Goal: Task Accomplishment & Management: Manage account settings

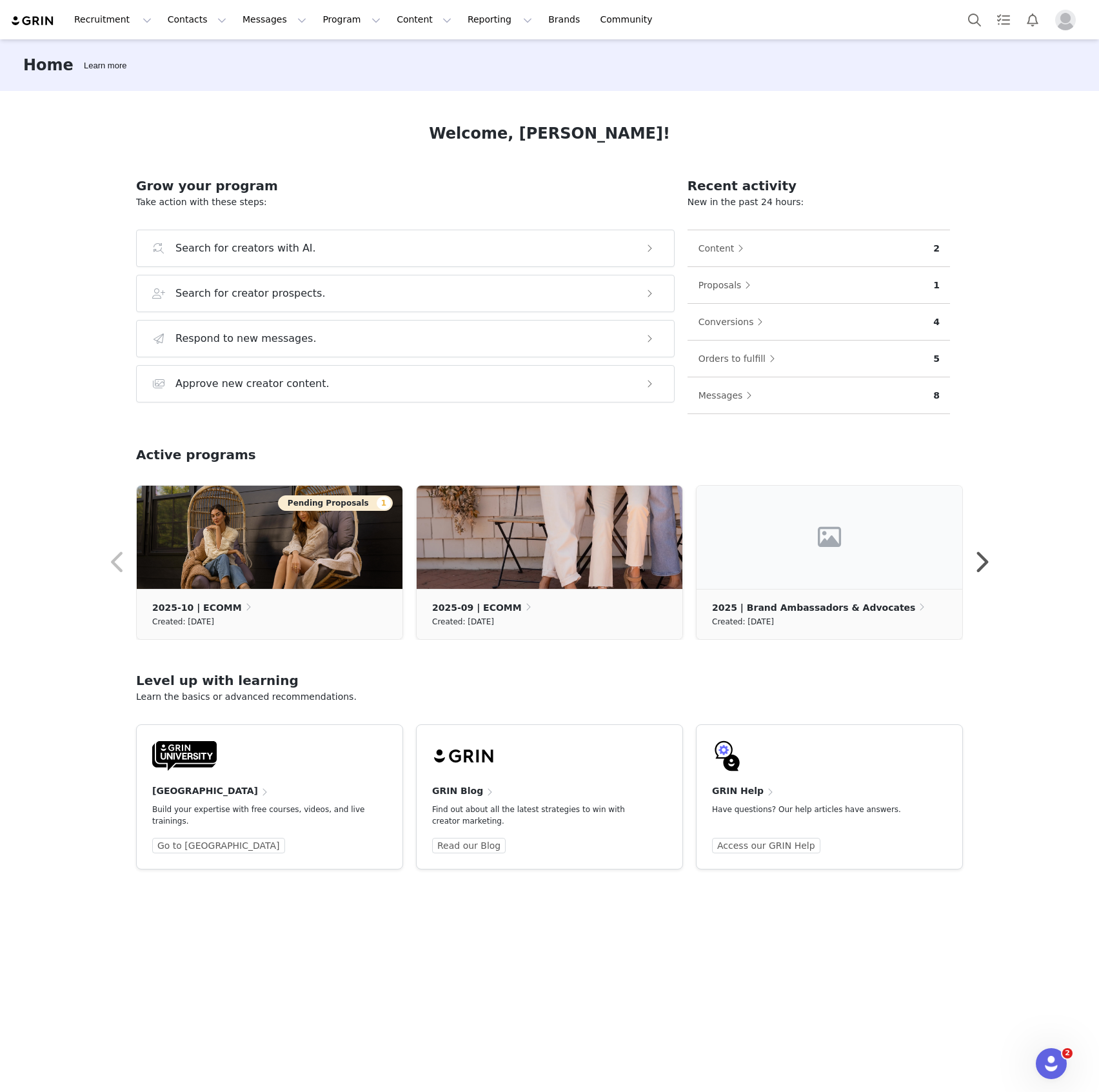
drag, startPoint x: 308, startPoint y: 137, endPoint x: 299, endPoint y: 61, distance: 76.5
click at [308, 137] on div "Welcome, [PERSON_NAME]!" at bounding box center [549, 133] width 826 height 23
click at [389, 19] on button "Content Content" at bounding box center [424, 19] width 70 height 29
click at [315, 21] on button "Program Program" at bounding box center [352, 19] width 74 height 29
click at [306, 54] on p "Activations" at bounding box center [319, 57] width 50 height 14
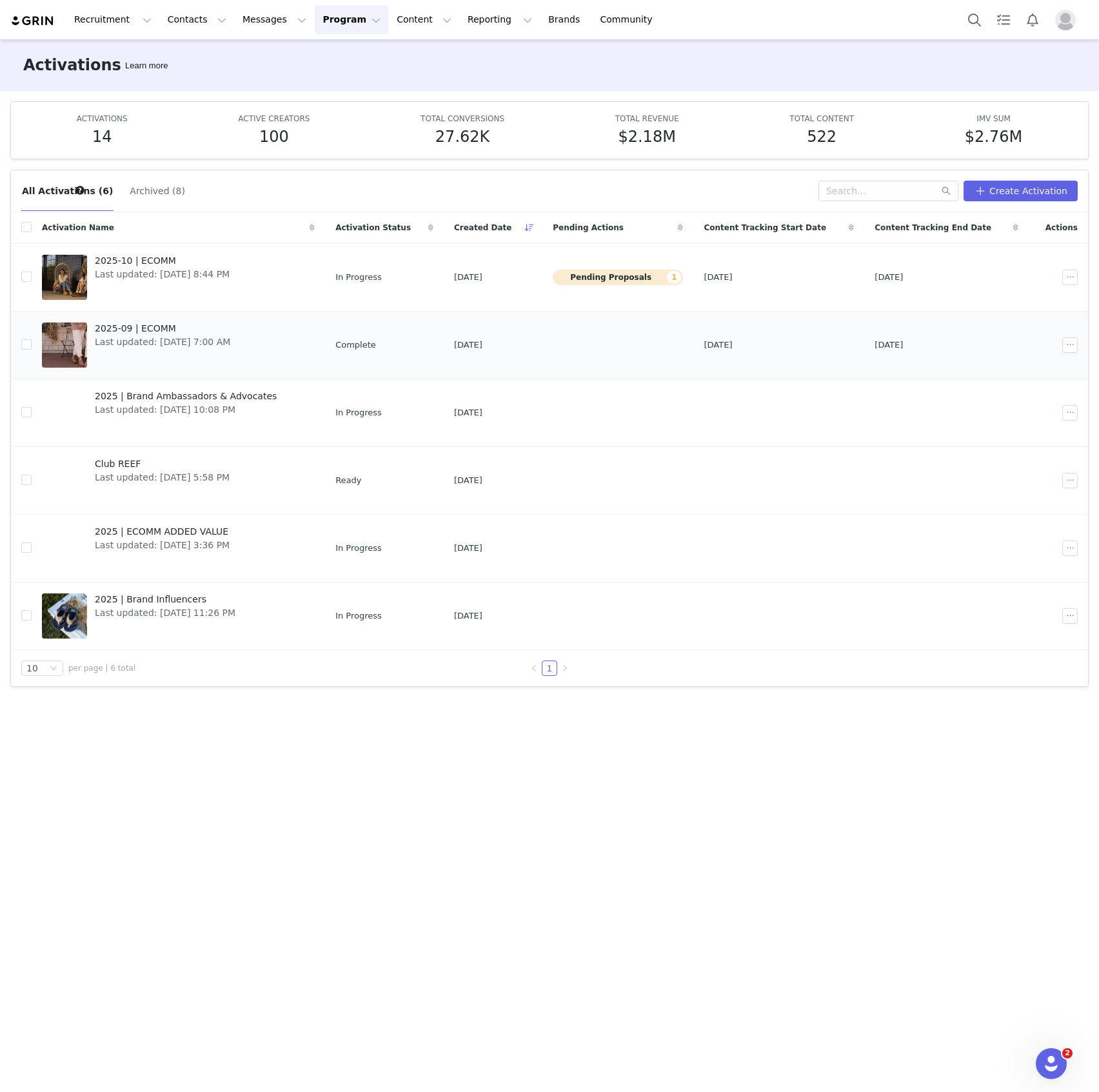
click at [276, 343] on link "2025-09 | ECOMM Last updated: [DATE] 7:00 AM" at bounding box center [178, 345] width 273 height 52
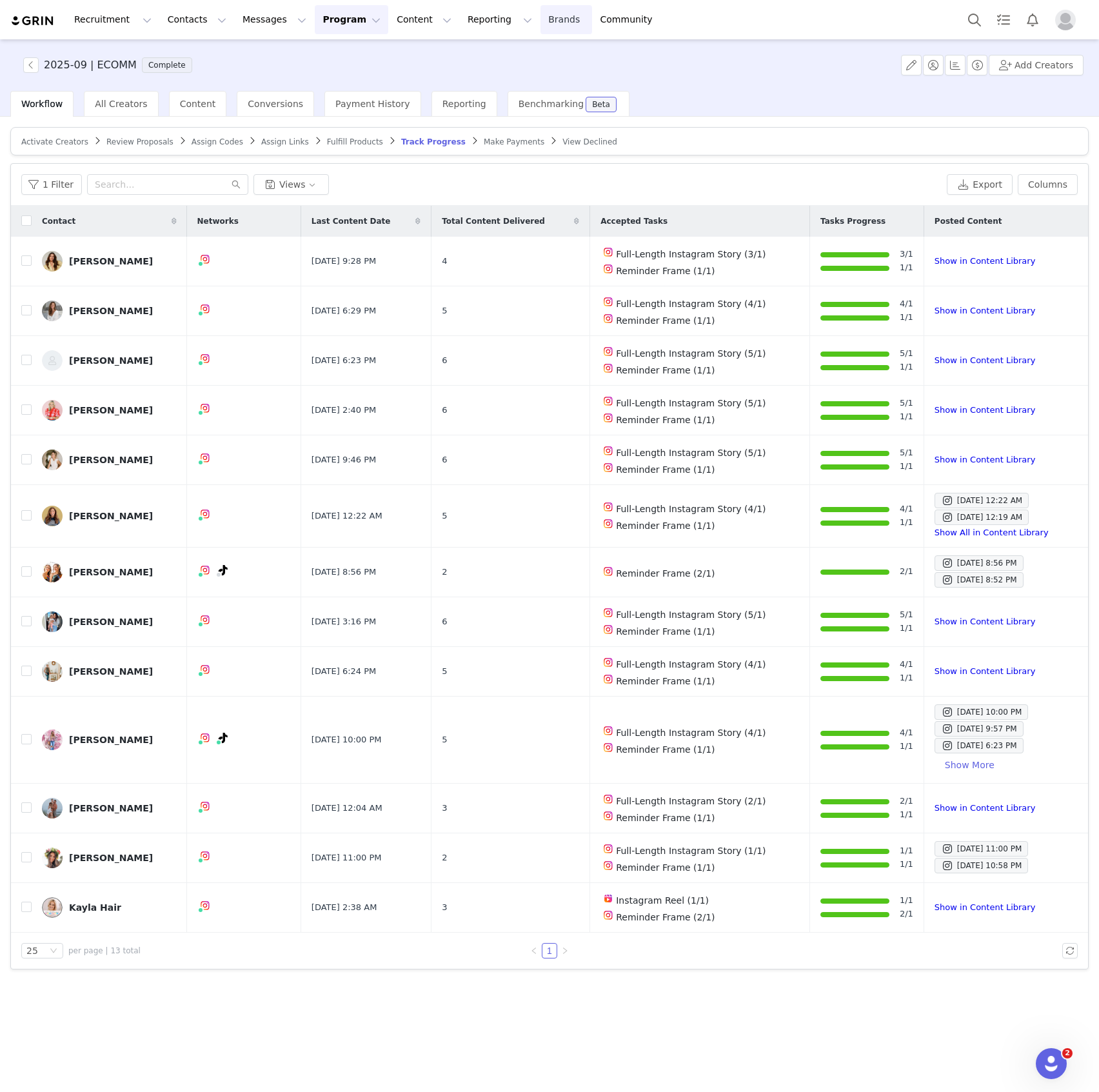
click at [541, 20] on link "Brands Brands" at bounding box center [565, 19] width 51 height 29
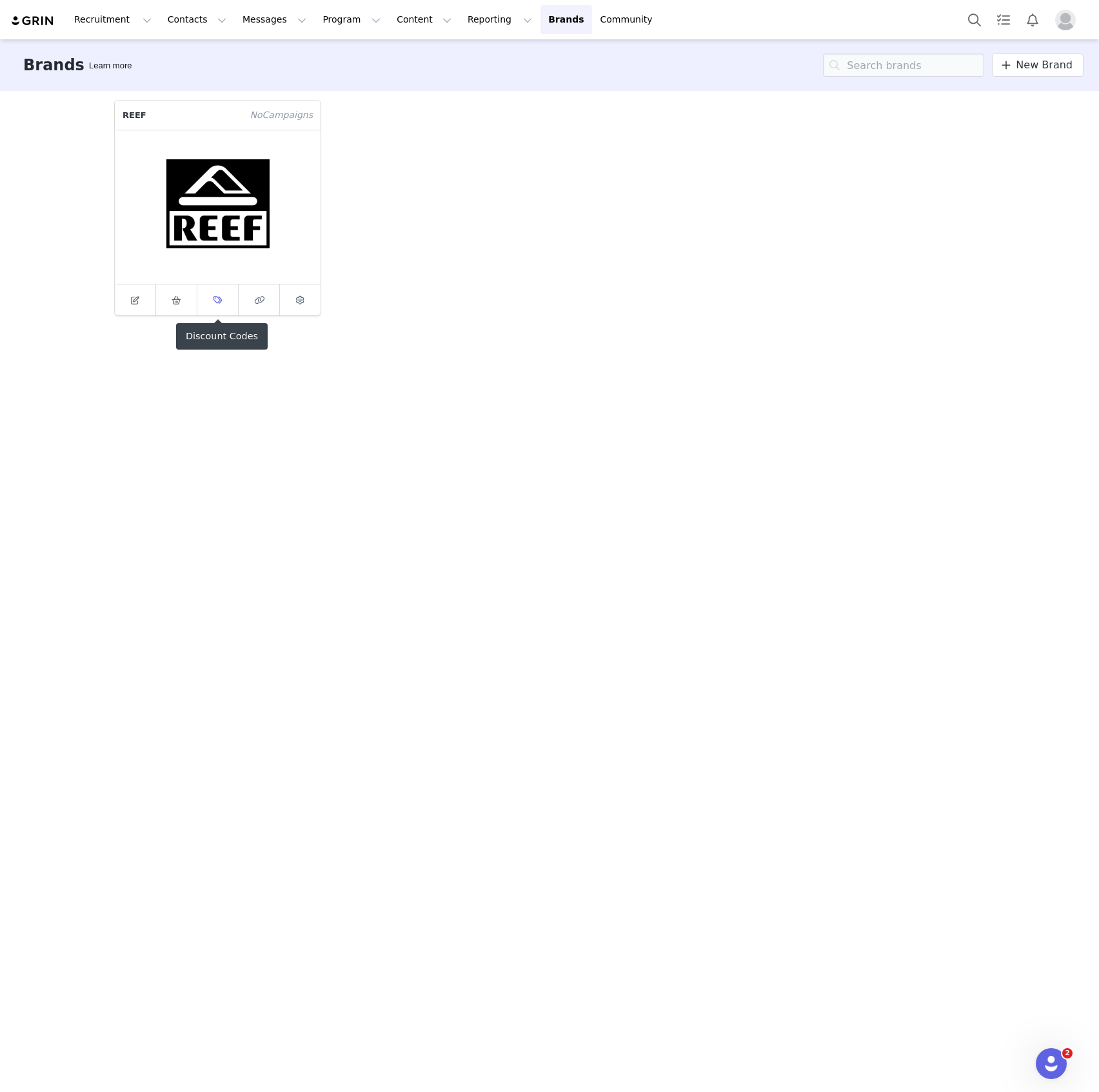
click at [212, 294] on span at bounding box center [217, 299] width 15 height 15
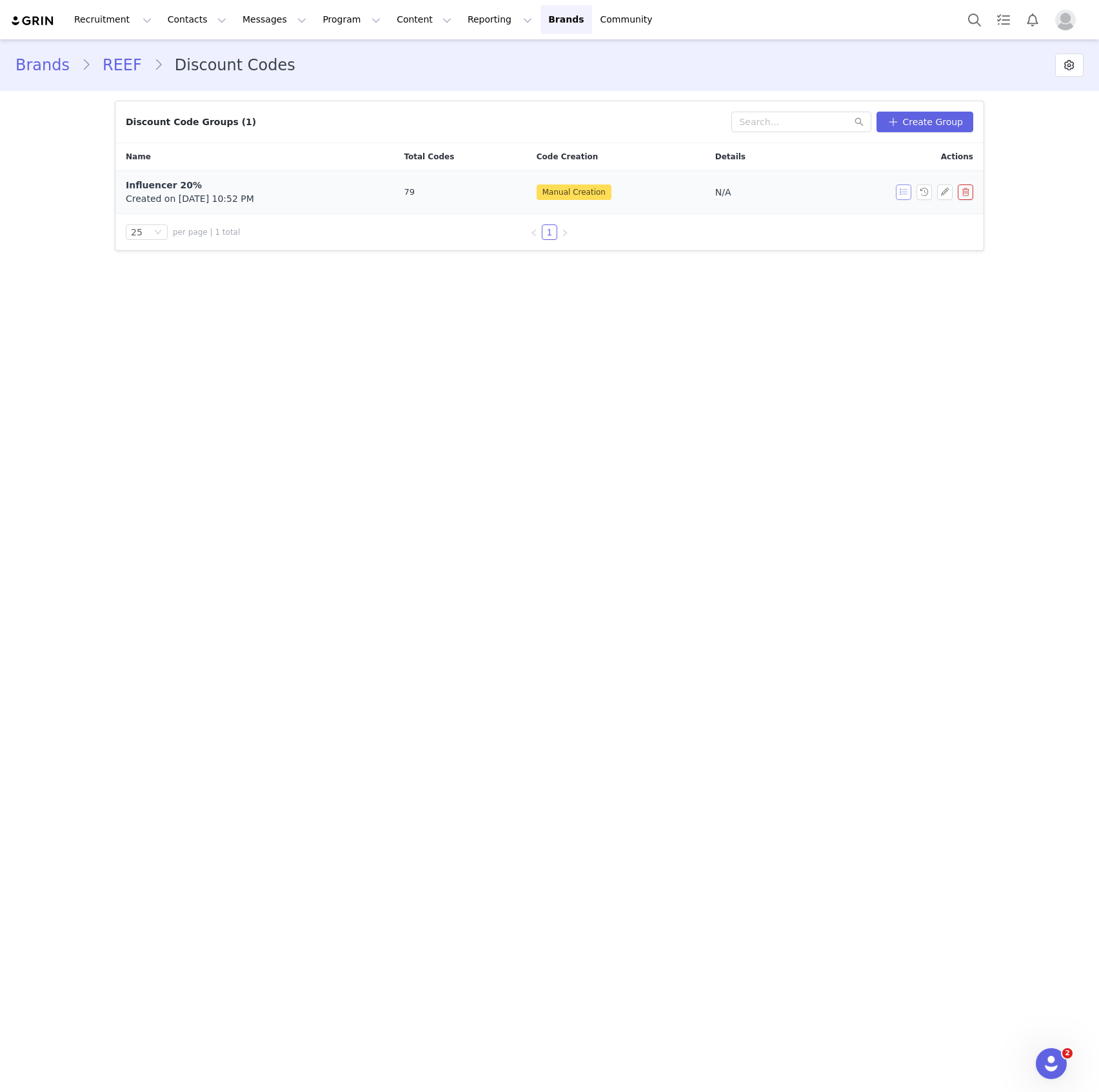
click at [902, 191] on button "button" at bounding box center [902, 192] width 15 height 15
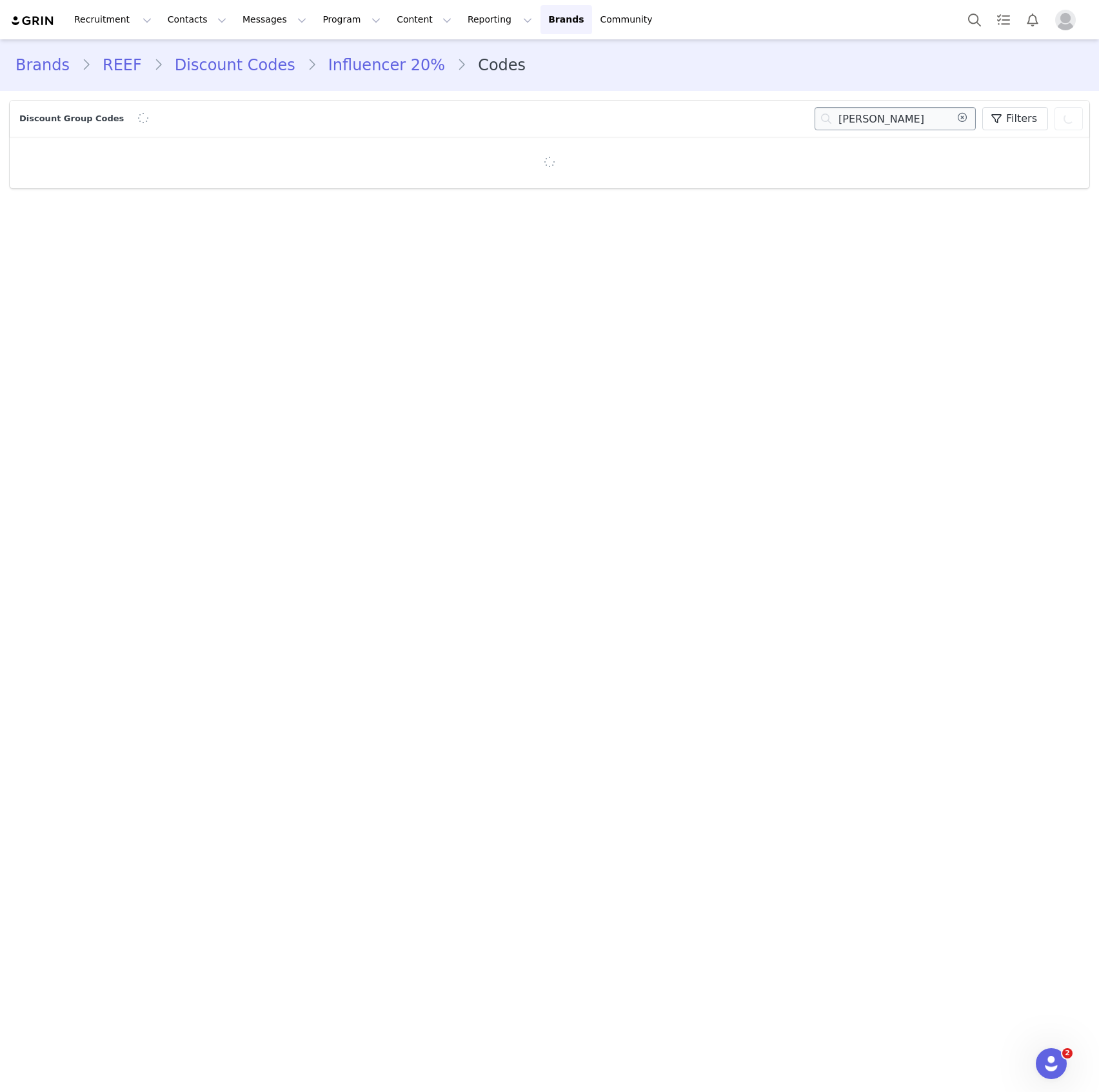
click at [852, 121] on input "[PERSON_NAME]" at bounding box center [894, 118] width 161 height 23
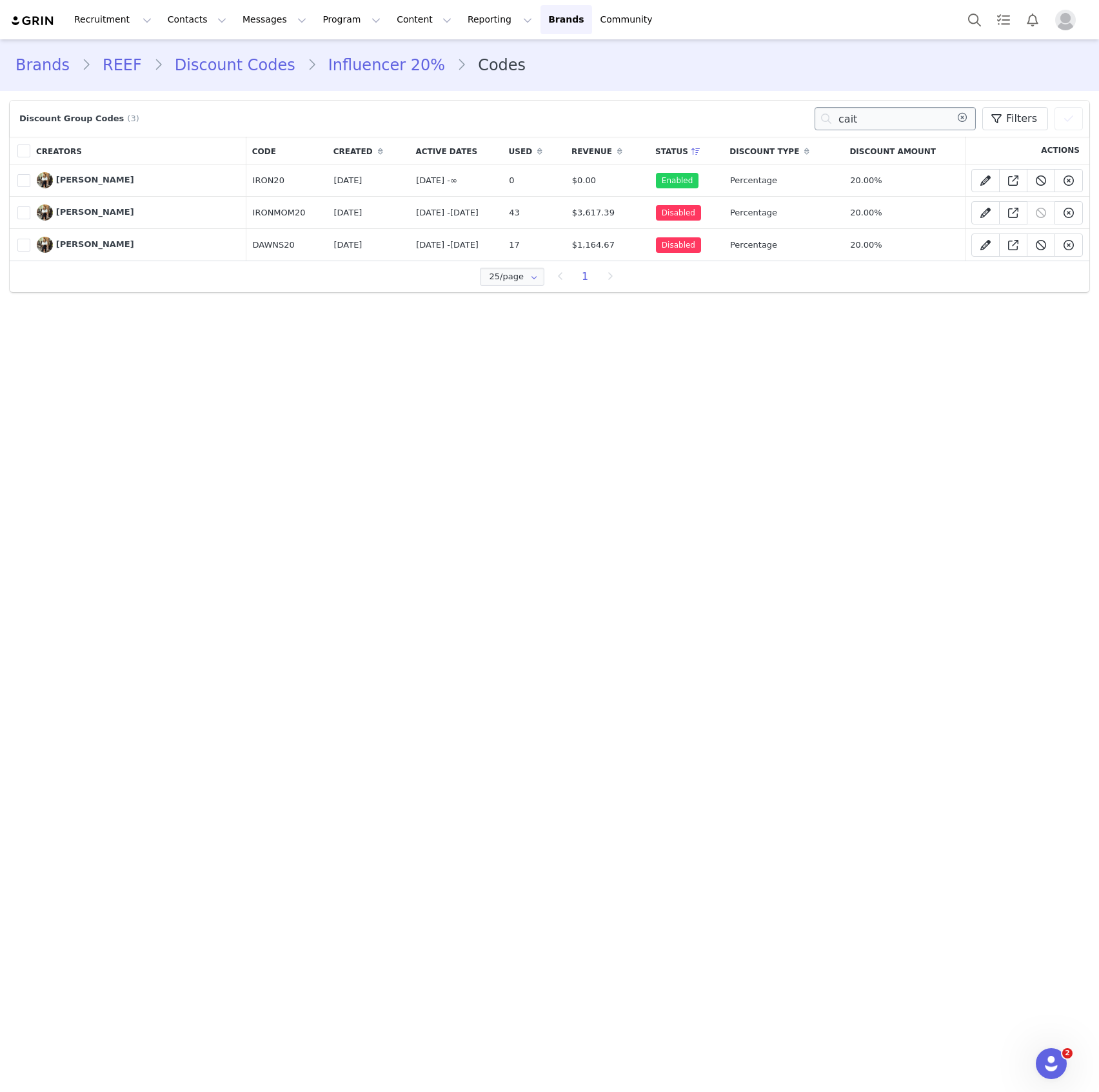
click at [853, 123] on input "cait" at bounding box center [894, 118] width 161 height 23
type input "[PERSON_NAME]"
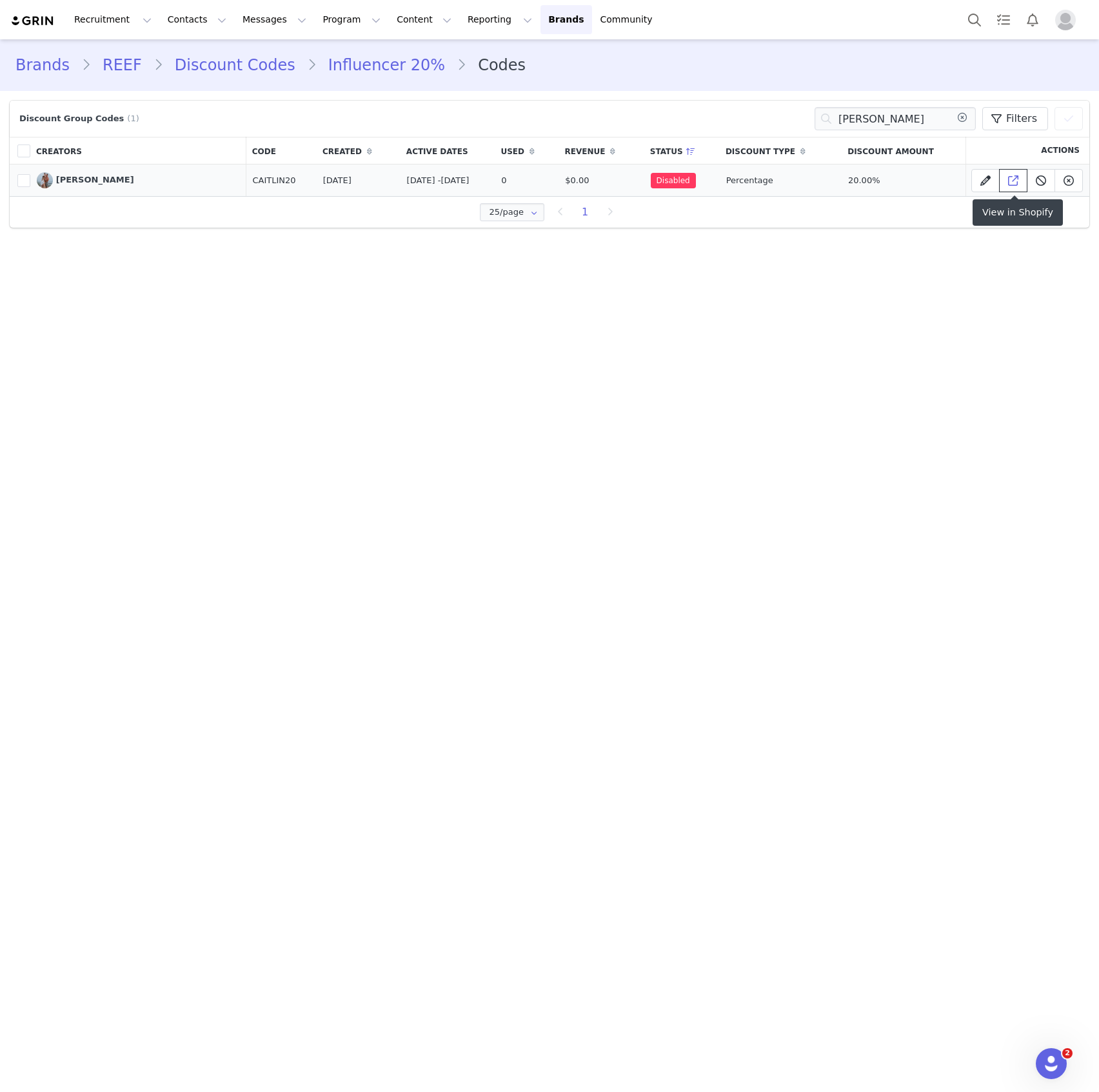
click at [1019, 176] on span at bounding box center [1012, 180] width 15 height 15
click at [188, 313] on main "Brands REEF Discount Codes Influencer 20% Codes Discount Group Codes (1) caitli…" at bounding box center [550, 563] width 1099 height 1050
click at [320, 13] on button "Program Program" at bounding box center [352, 19] width 74 height 29
click at [320, 55] on p "Activations" at bounding box center [319, 57] width 50 height 14
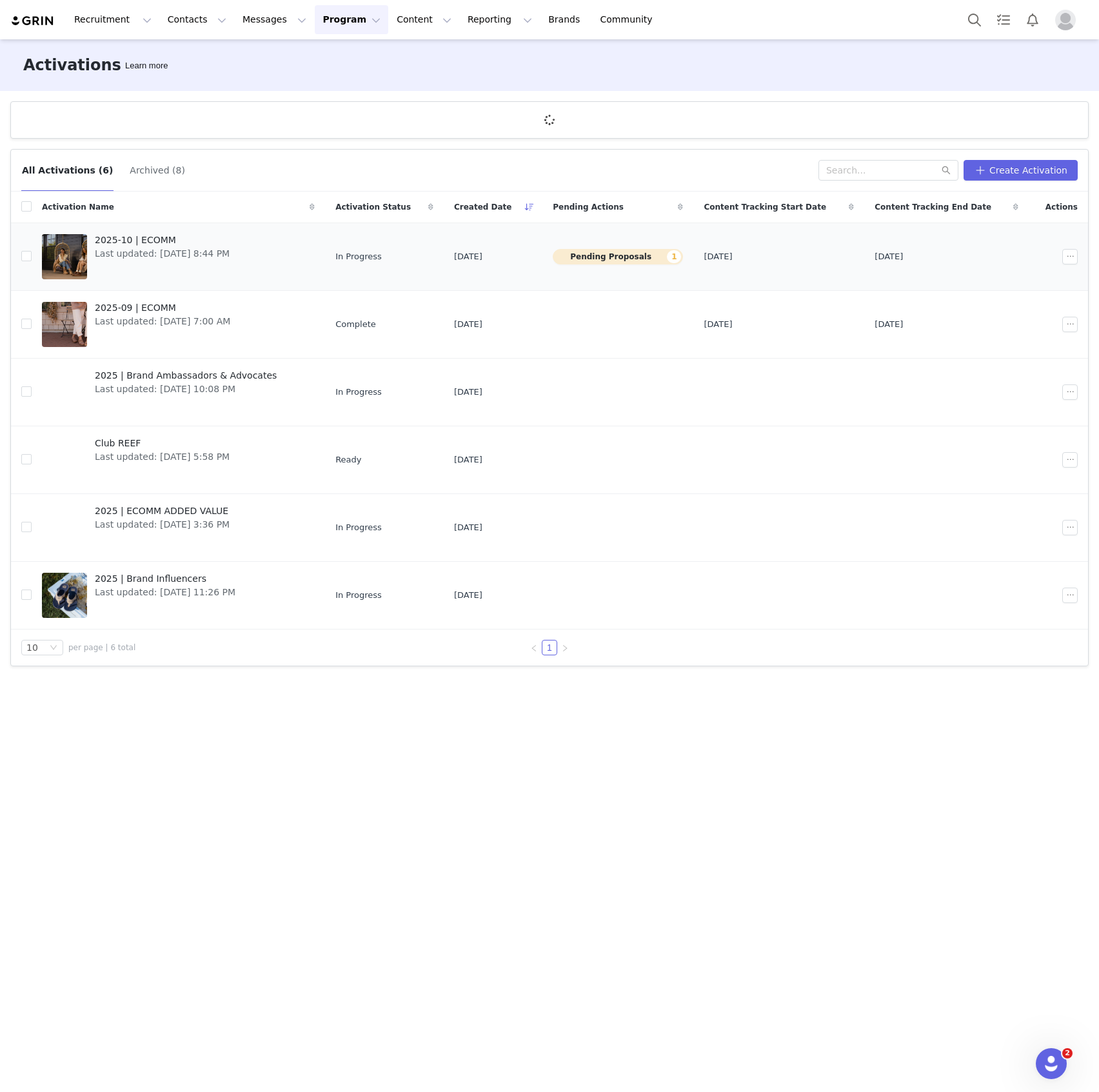
click at [291, 254] on link "2025-10 | ECOMM Last updated: Sep 30, 2025 8:44 PM" at bounding box center [178, 257] width 273 height 52
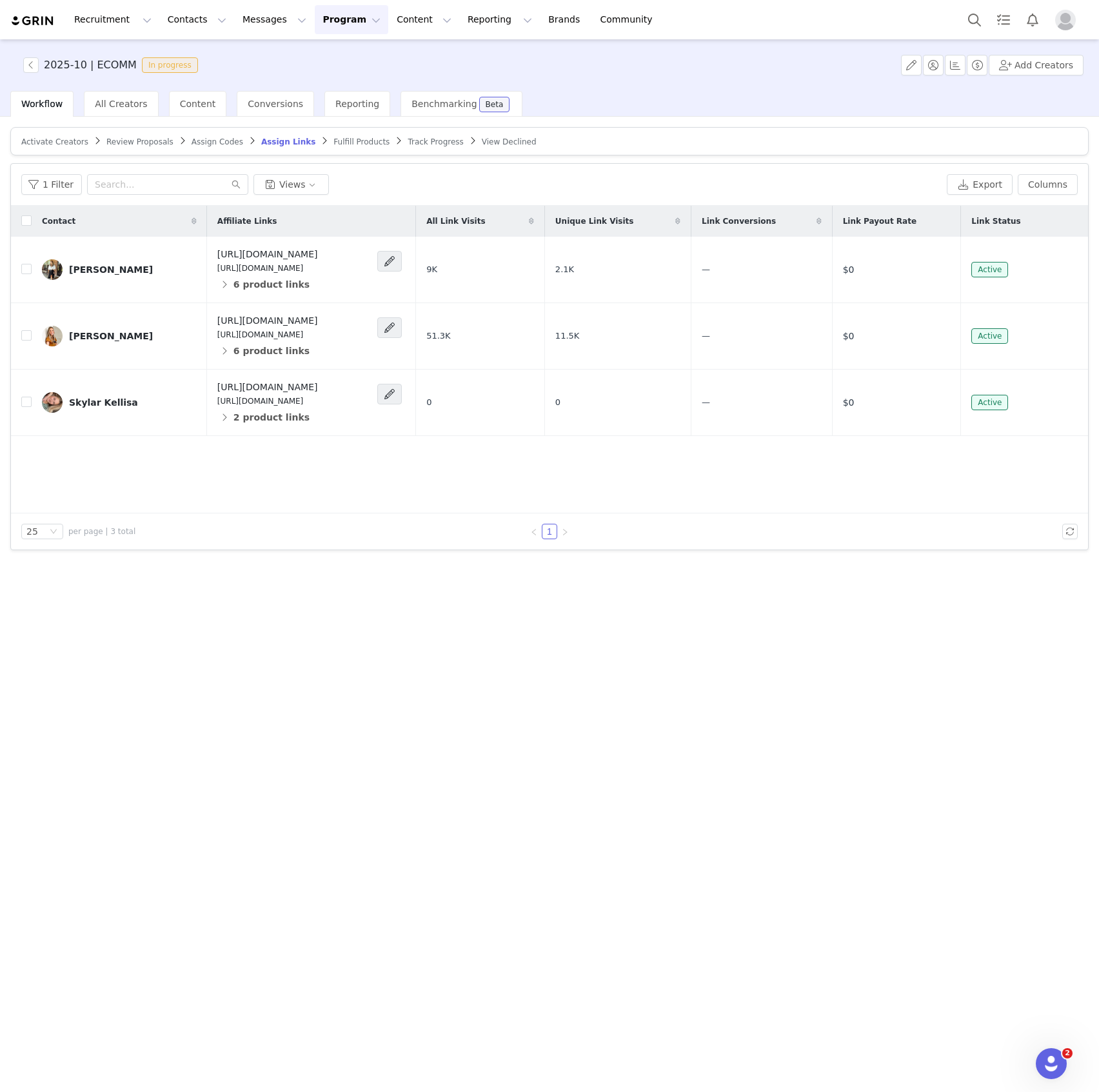
click at [137, 143] on span "Review Proposals" at bounding box center [139, 141] width 67 height 9
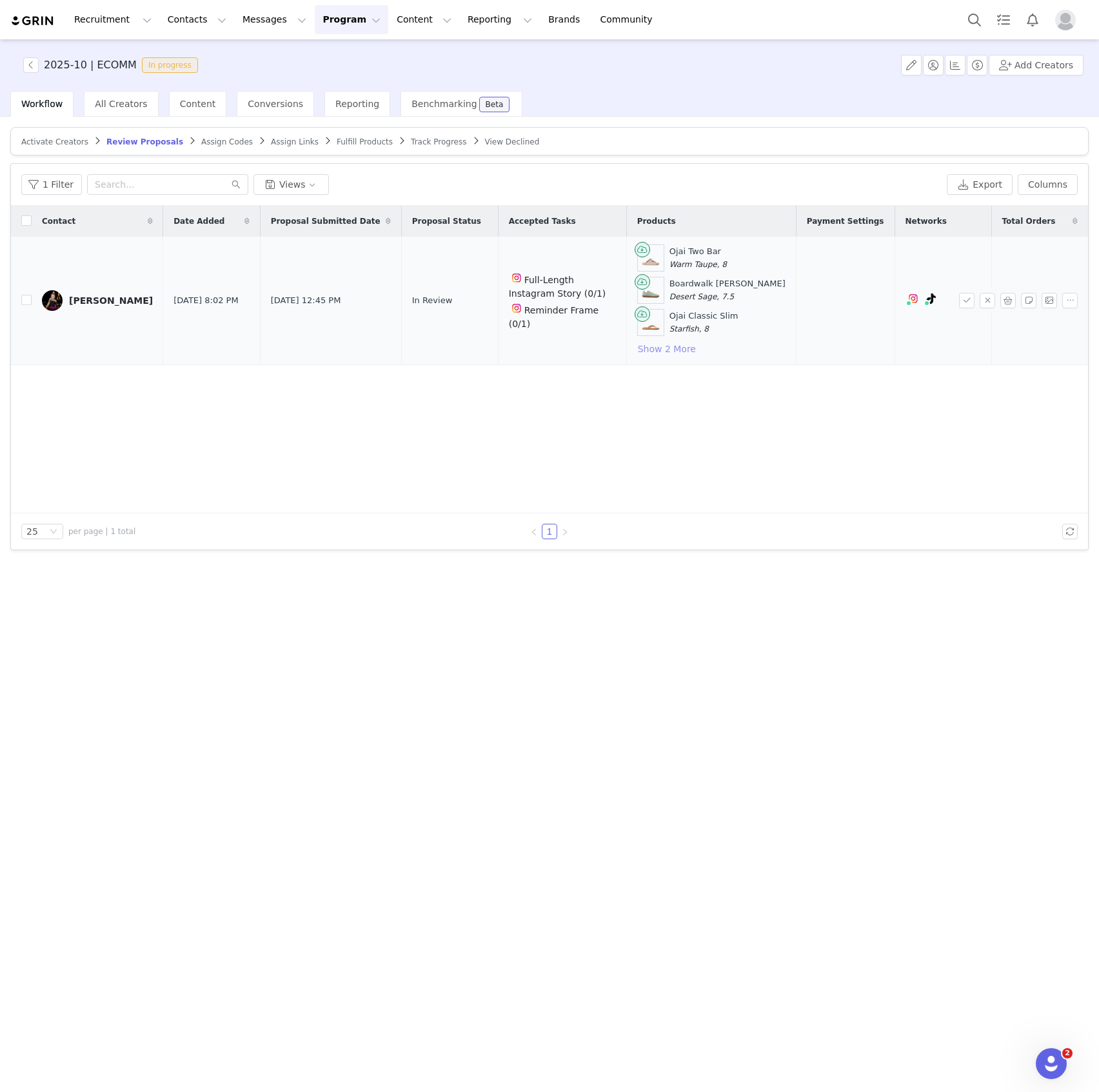
click at [696, 349] on button "Show 2 More" at bounding box center [666, 348] width 59 height 15
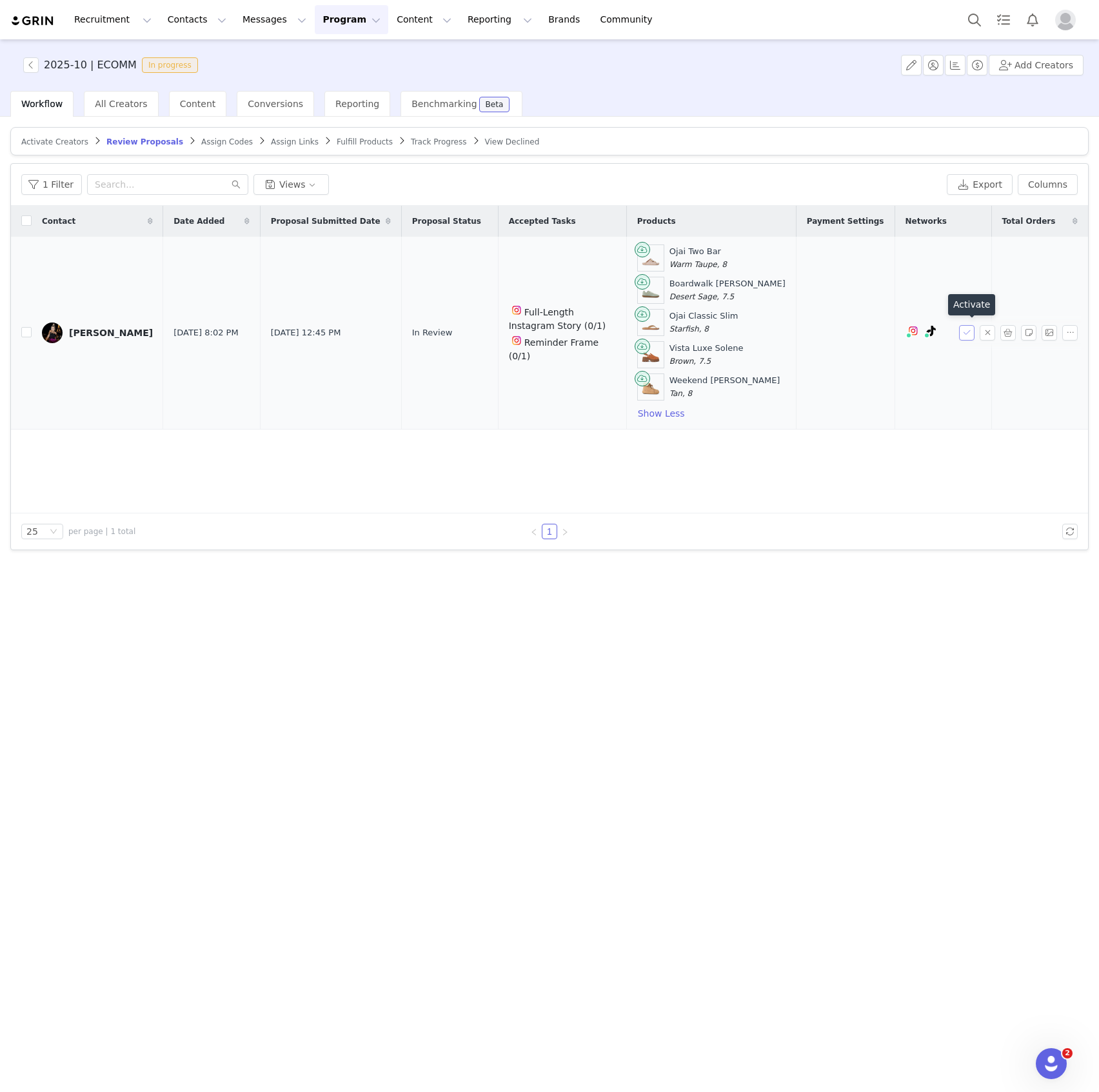
click at [966, 330] on button "button" at bounding box center [966, 332] width 15 height 15
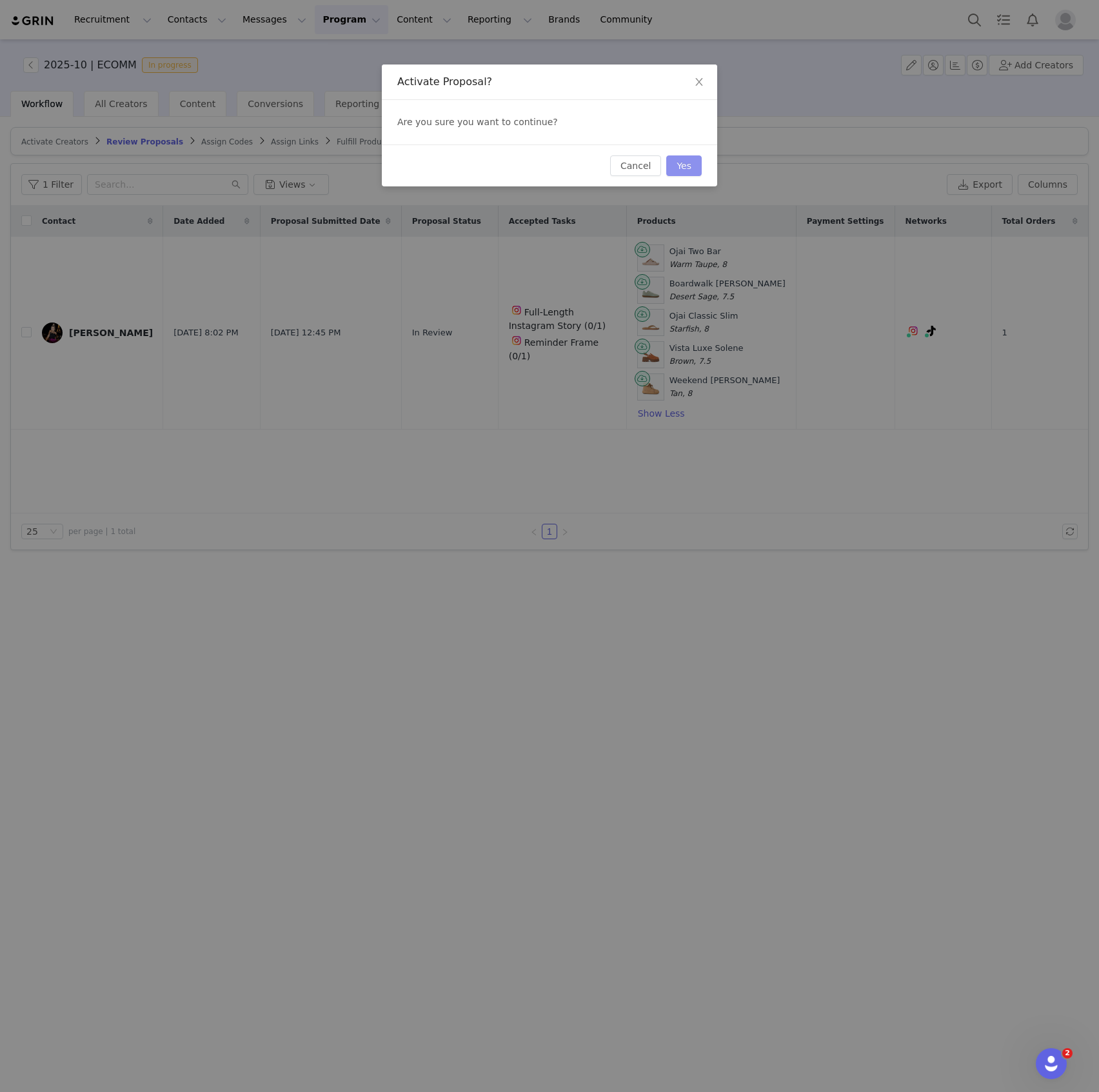
click at [684, 163] on button "Yes" at bounding box center [683, 166] width 35 height 21
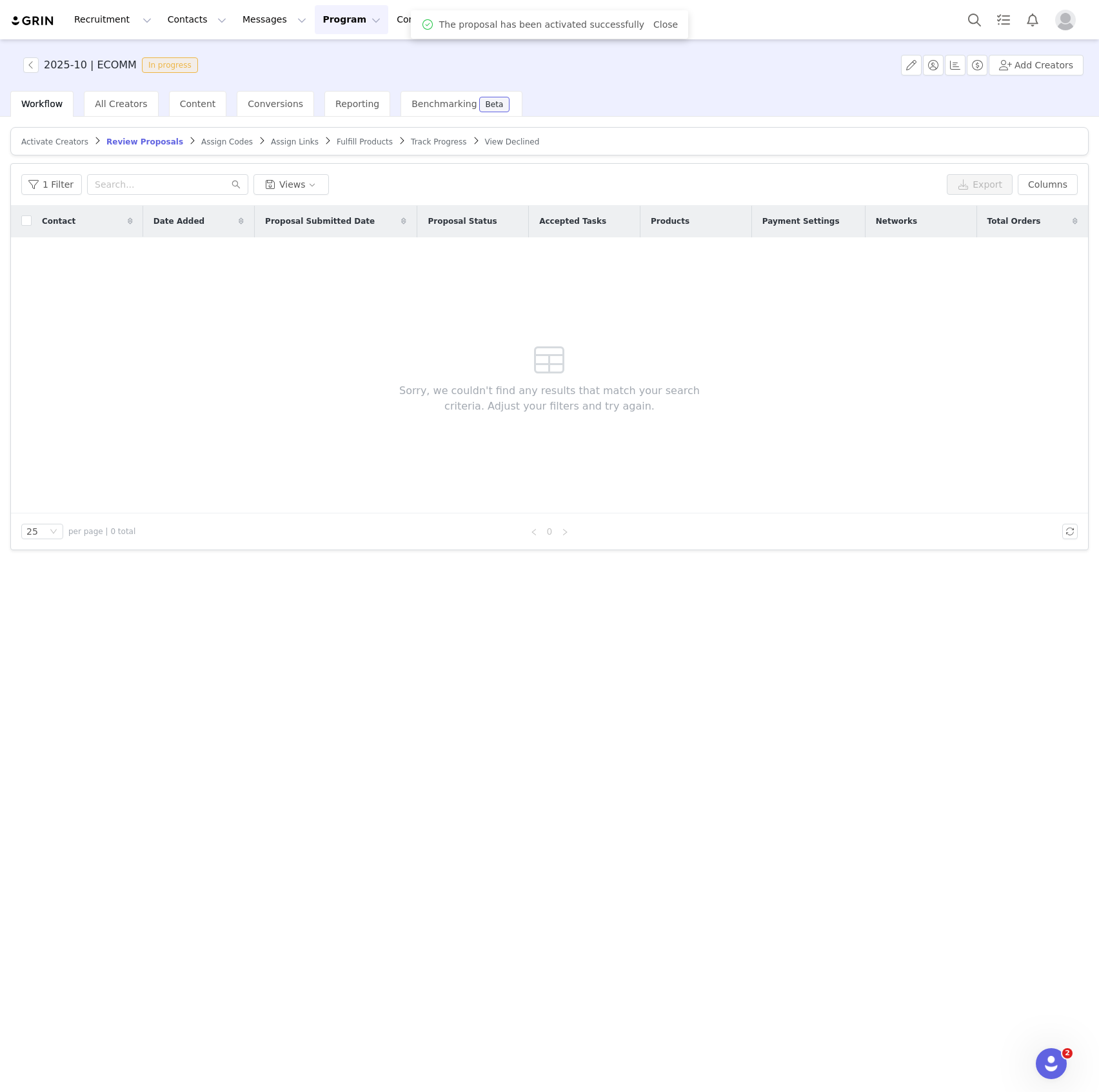
click at [271, 139] on span "Assign Links" at bounding box center [295, 141] width 48 height 9
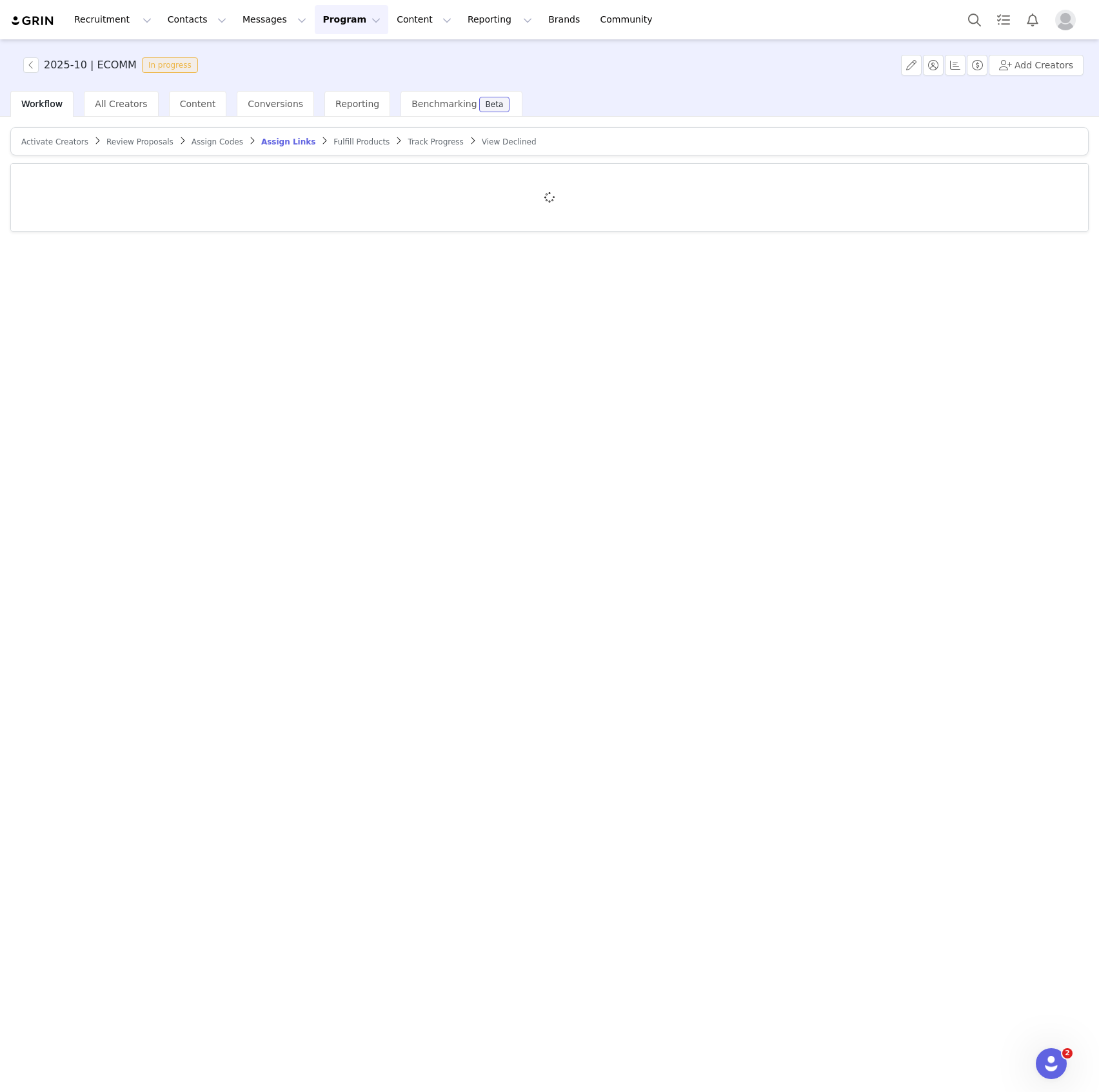
click at [334, 141] on span "Fulfill Products" at bounding box center [362, 141] width 56 height 9
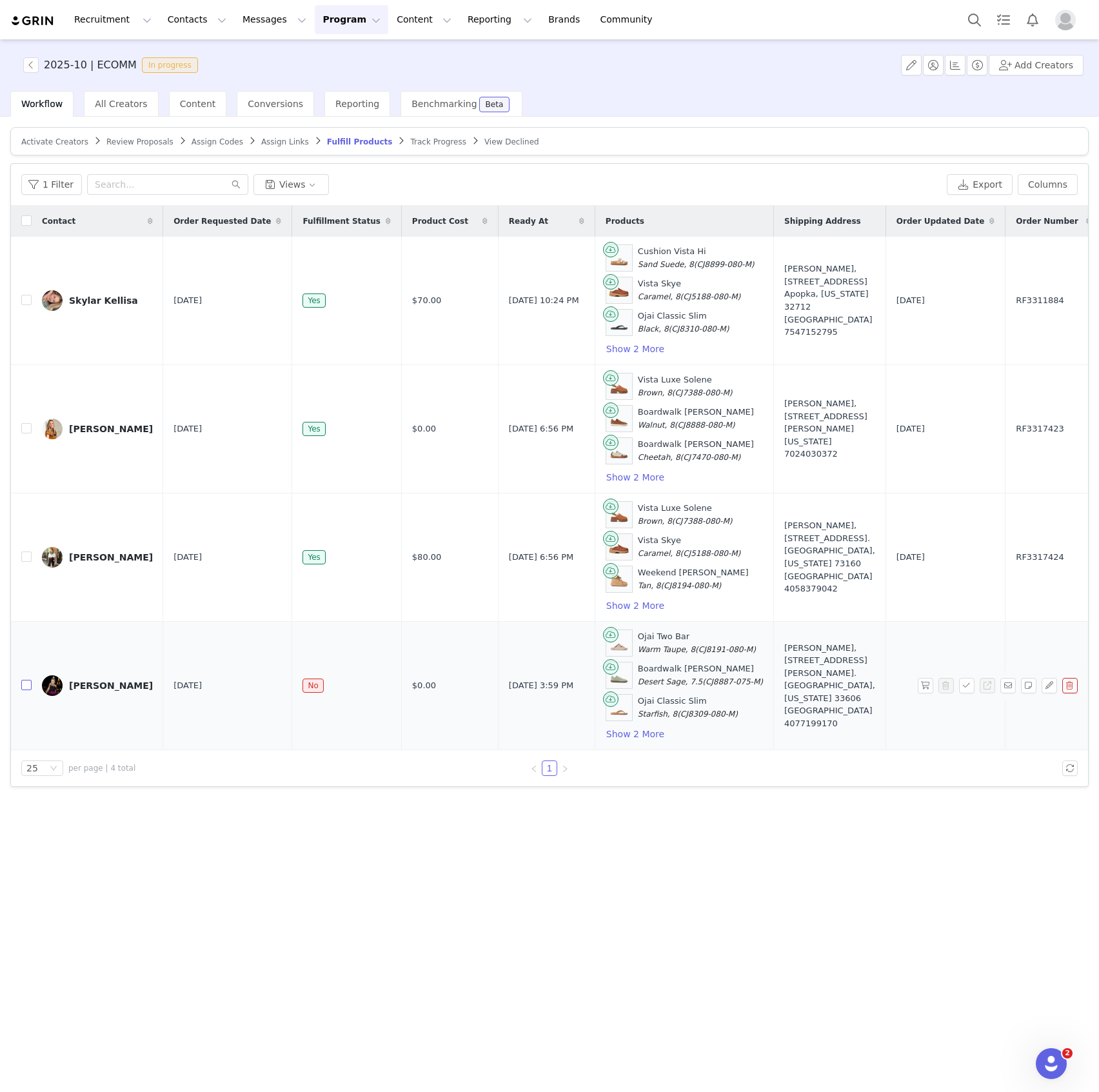
click at [28, 682] on input "checkbox" at bounding box center [26, 684] width 10 height 10
checkbox input "true"
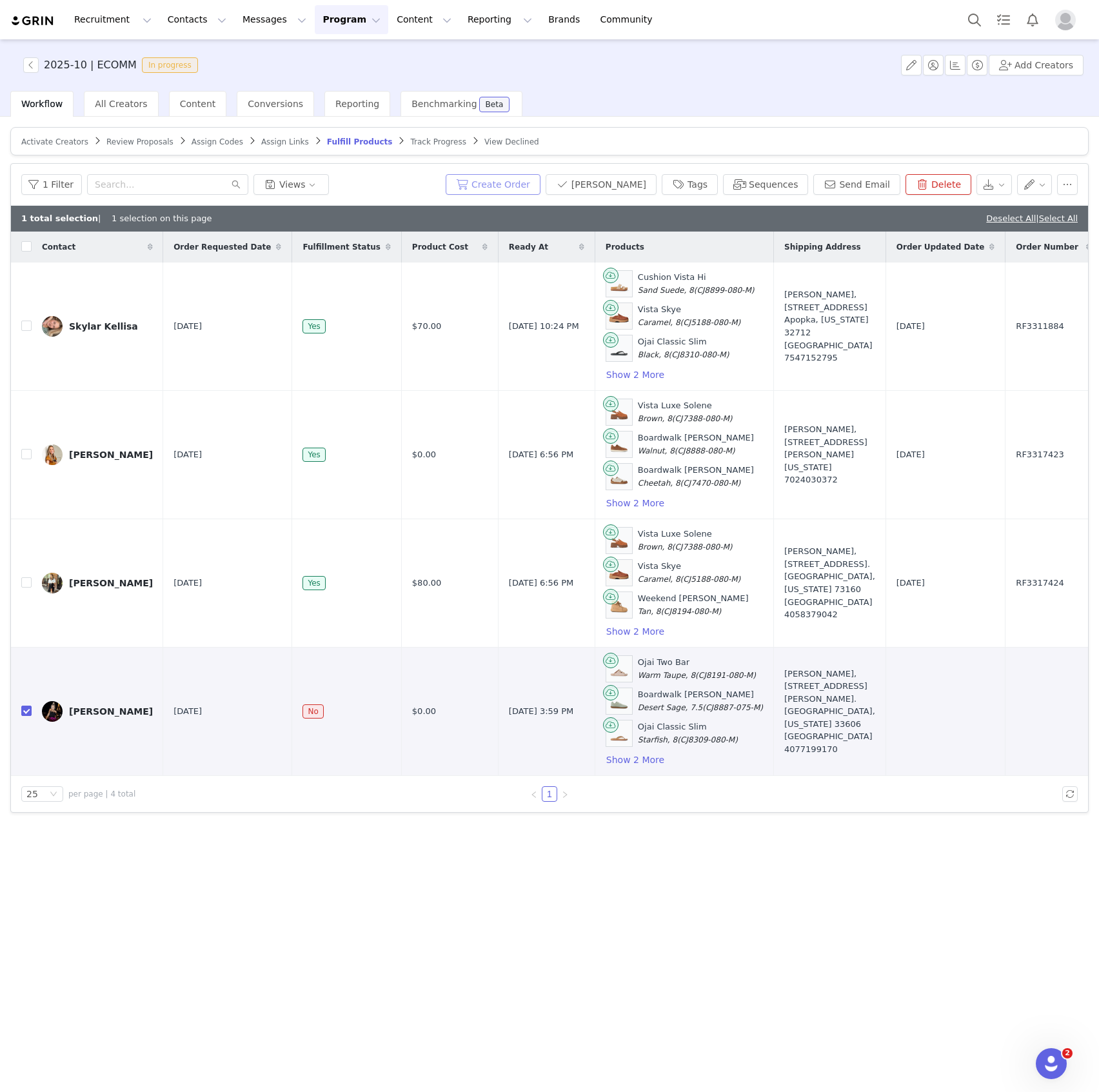
click at [532, 177] on button "Create Order" at bounding box center [493, 184] width 95 height 21
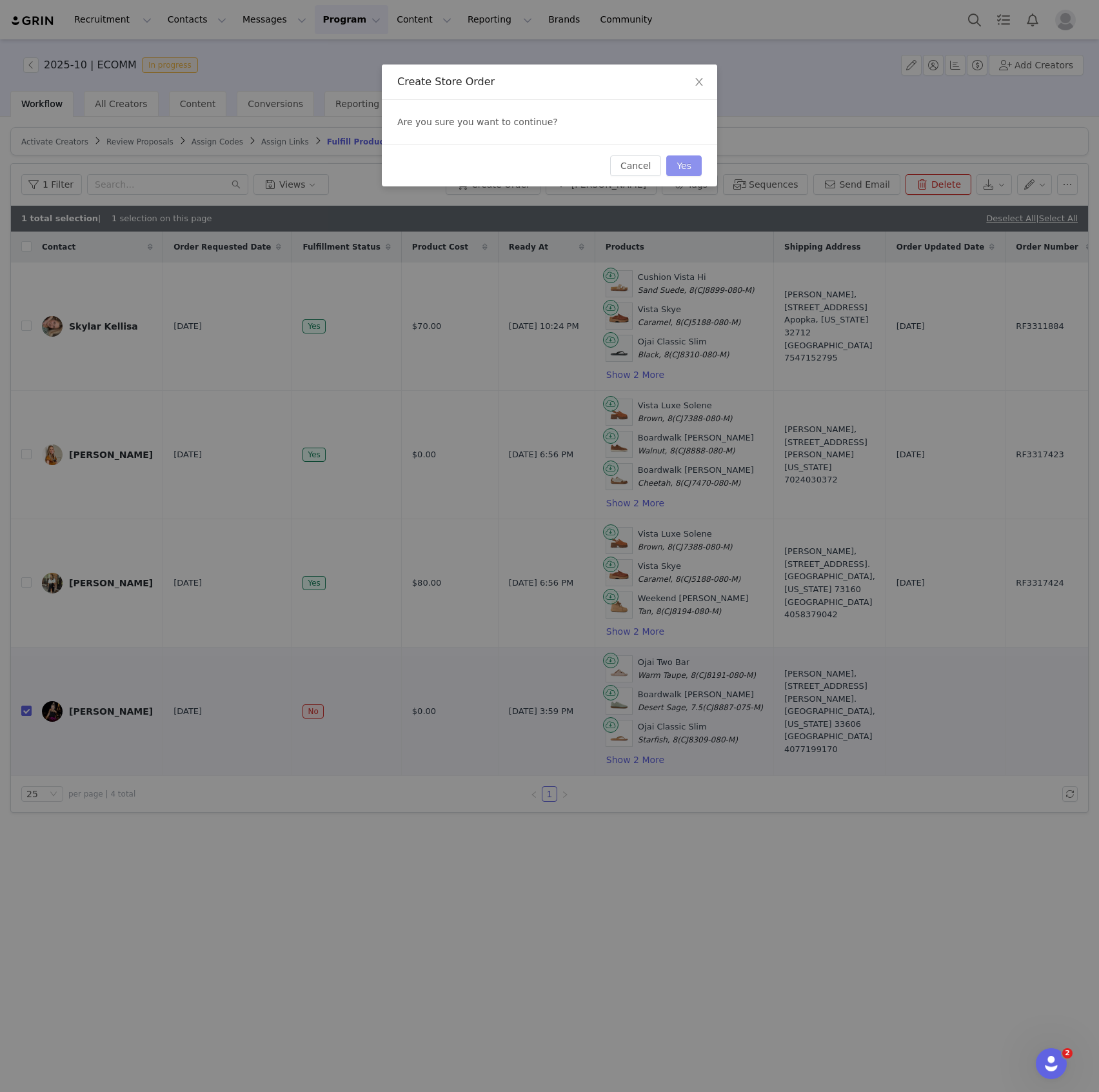
click at [686, 168] on button "Yes" at bounding box center [683, 166] width 35 height 21
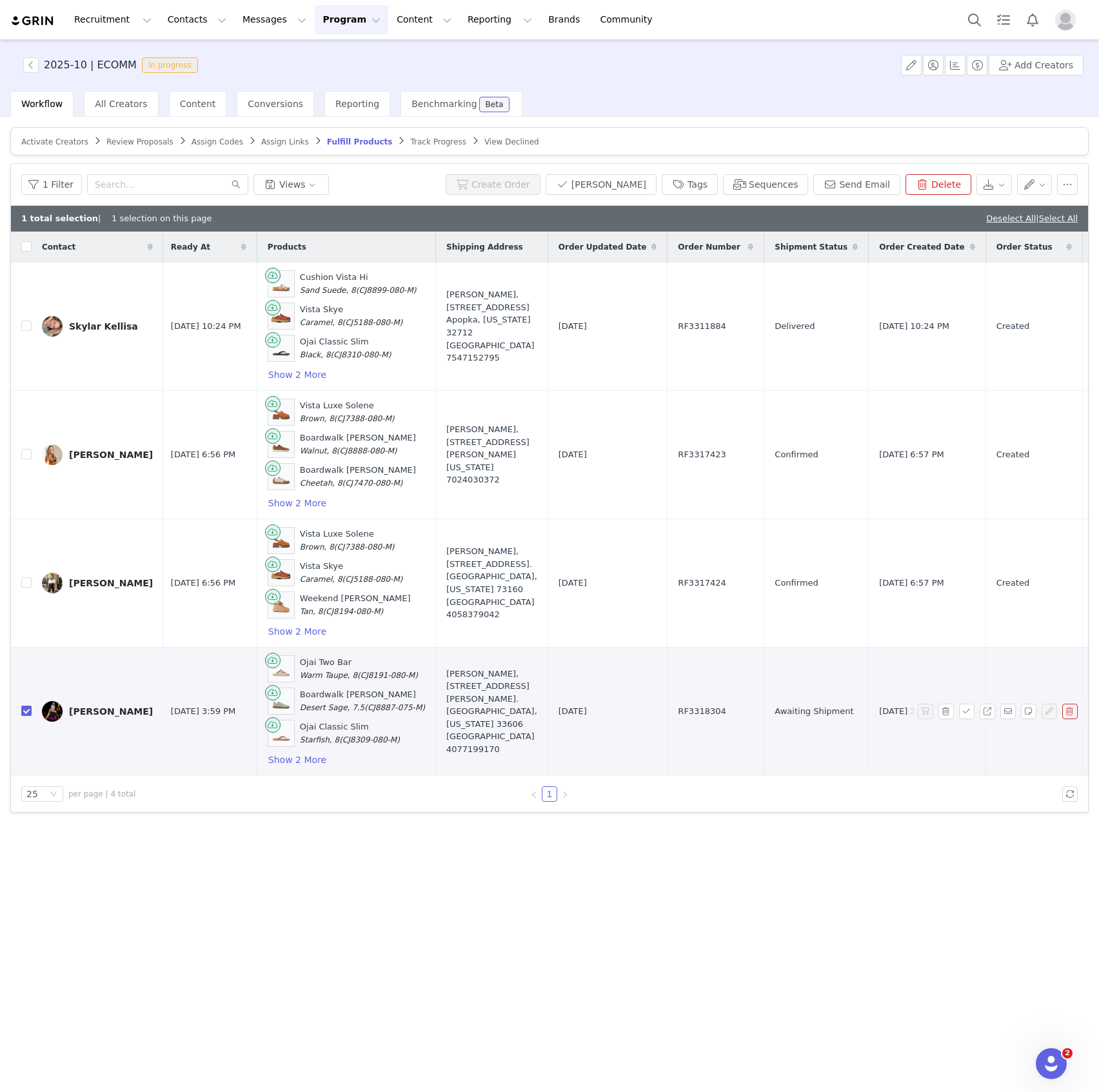
scroll to position [0, 362]
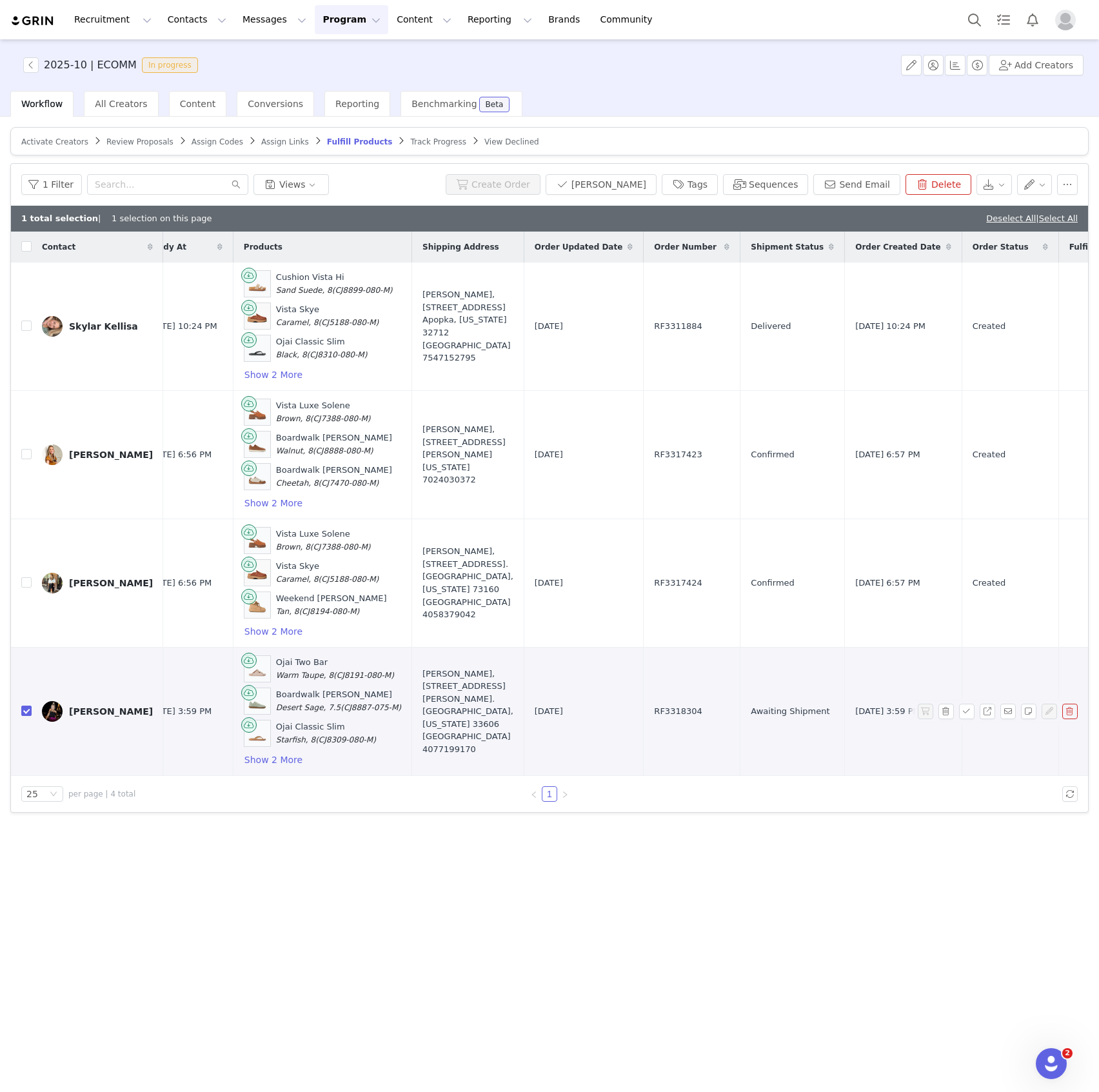
click at [653, 706] on span "RF3318304" at bounding box center [677, 710] width 48 height 13
copy span "RF3318304"
click at [327, 144] on span "Fulfill Products" at bounding box center [360, 141] width 66 height 9
click at [67, 143] on span "Activate Creators" at bounding box center [54, 141] width 67 height 9
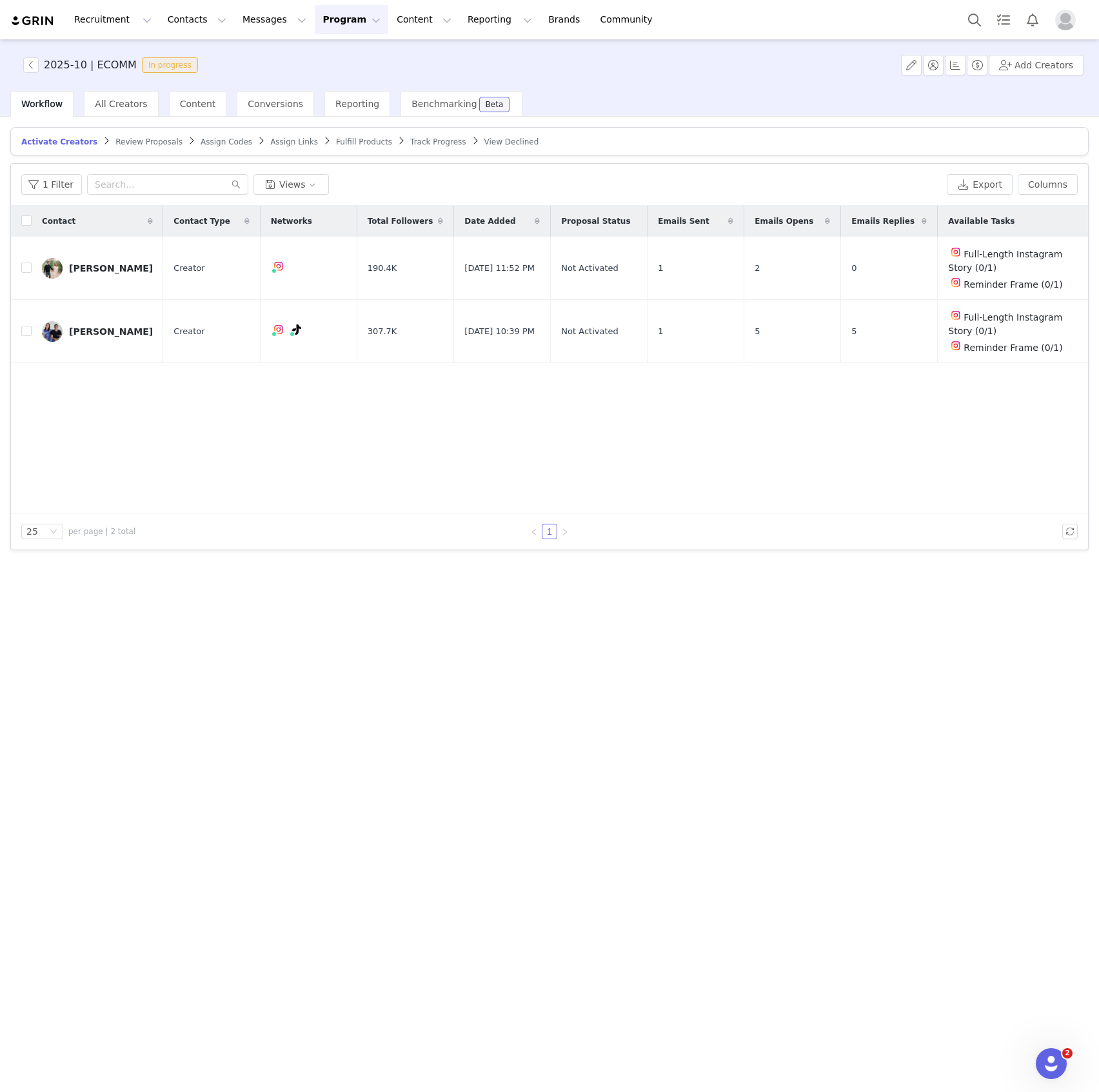
click at [327, 640] on div "Activate Creators Review Proposals Assign Codes Assign Links Fulfill Products T…" at bounding box center [550, 603] width 1099 height 973
click at [1004, 332] on button "button" at bounding box center [1007, 331] width 15 height 15
click at [1073, 330] on button "button" at bounding box center [1069, 331] width 15 height 15
click at [977, 449] on div "Contact Contact Type Networks Total Followers Date Added Proposal Status Emails…" at bounding box center [550, 360] width 1077 height 308
